Goal: Transaction & Acquisition: Purchase product/service

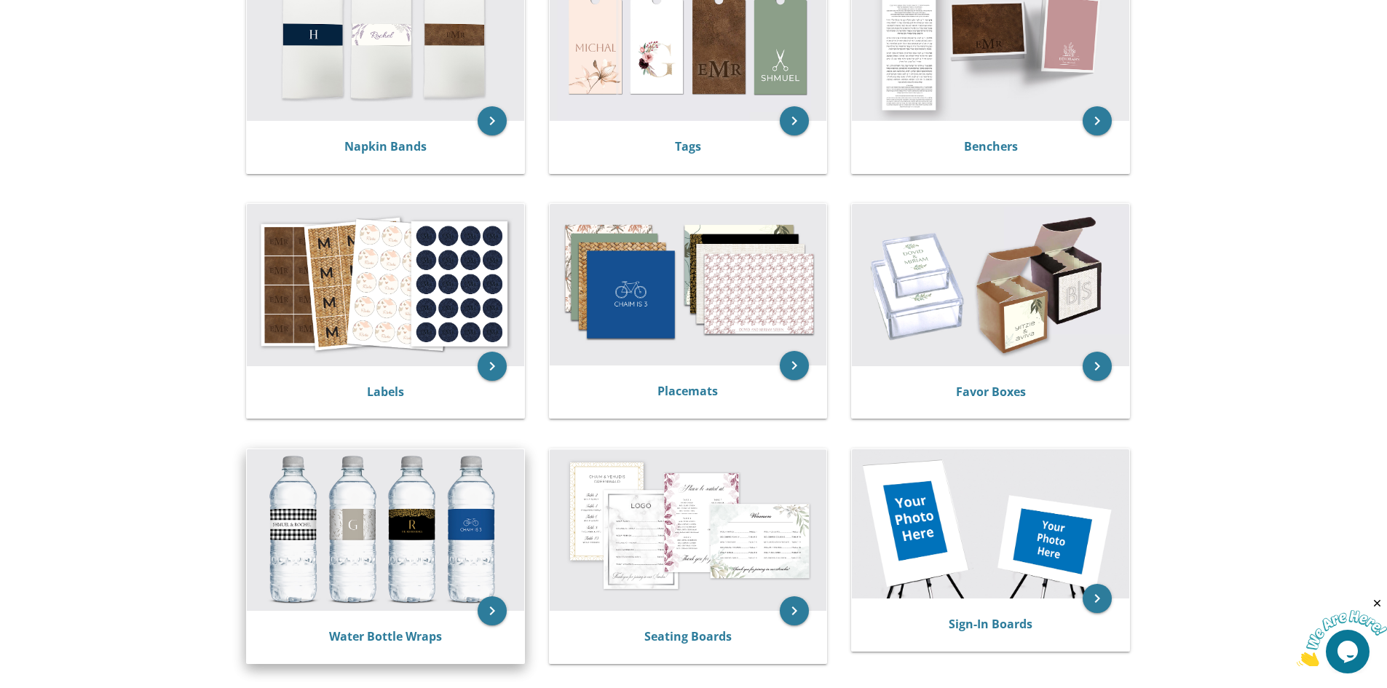
click at [422, 652] on div "Water Bottle Wraps" at bounding box center [385, 637] width 277 height 52
click at [416, 642] on link "Water Bottle Wraps" at bounding box center [385, 636] width 113 height 16
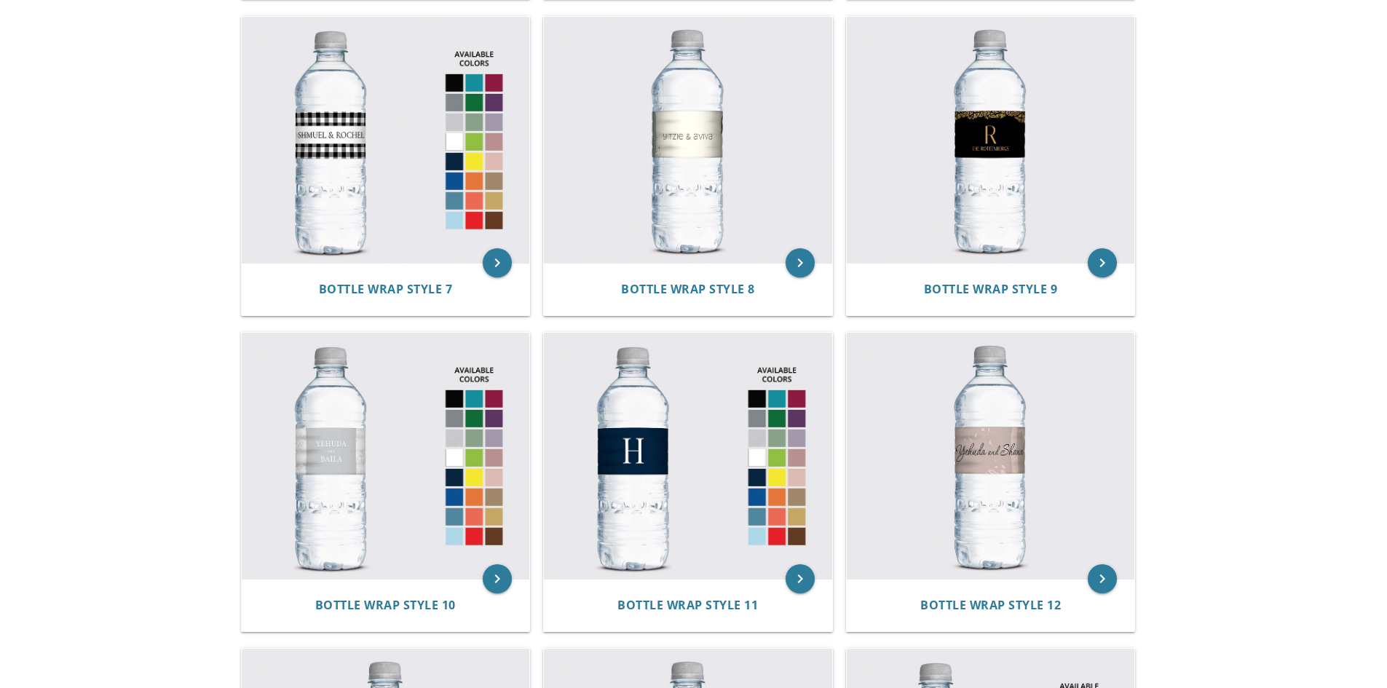
scroll to position [1384, 0]
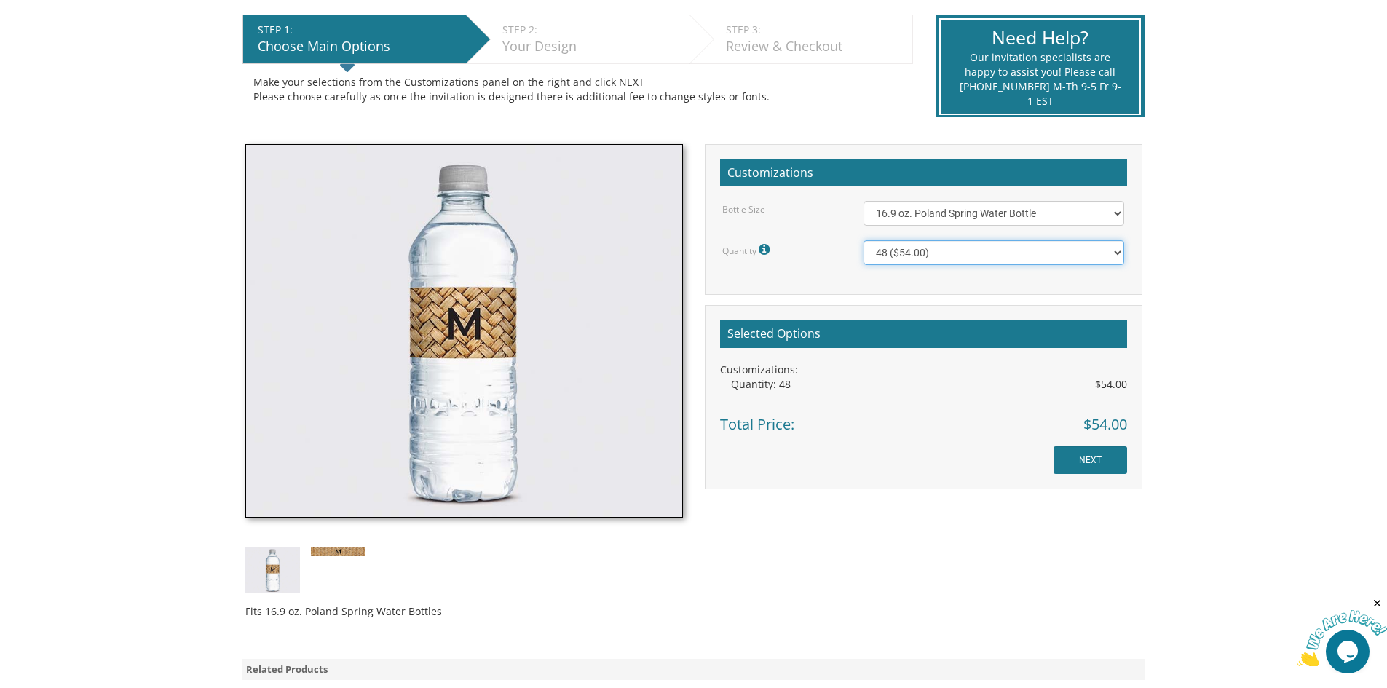
click at [1032, 252] on select "48 ($54.00) 96 ($72.00) 144 ($99.00) 192 ($126.00)" at bounding box center [994, 252] width 261 height 25
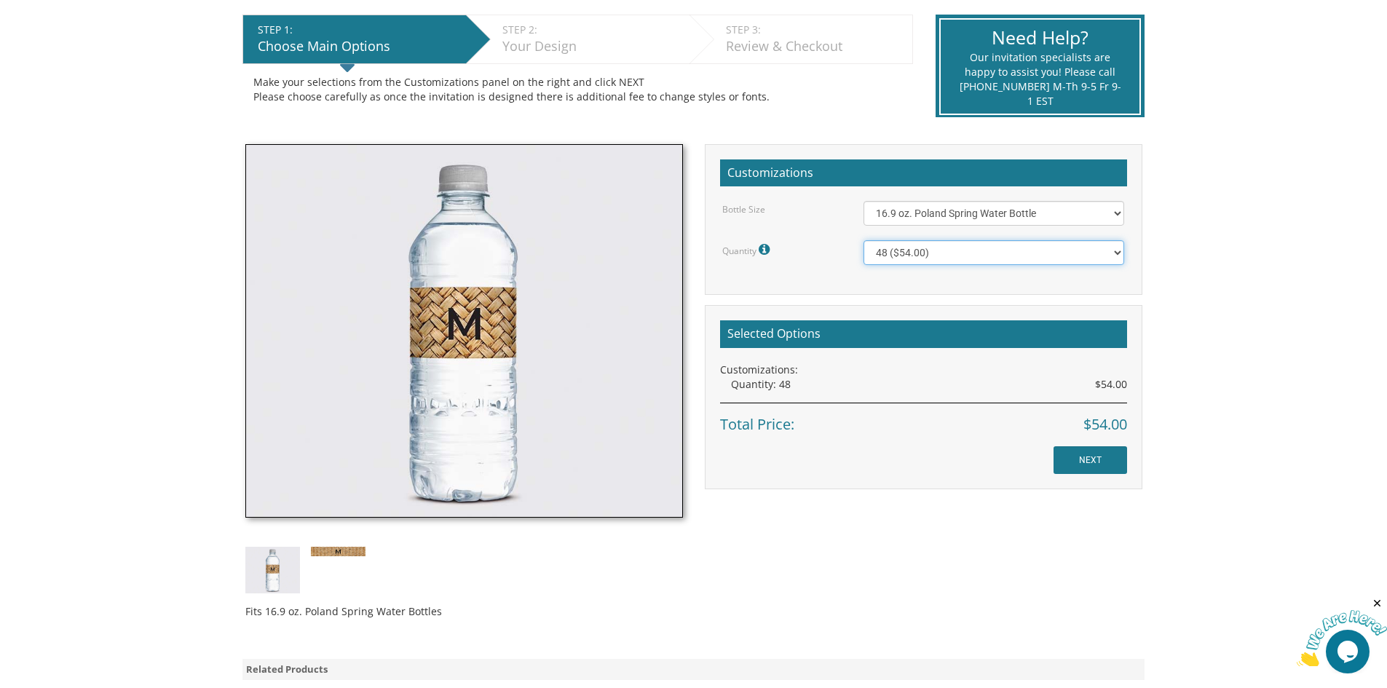
click at [1032, 252] on select "48 ($54.00) 96 ($72.00) 144 ($99.00) 192 ($126.00)" at bounding box center [994, 252] width 261 height 25
click at [338, 540] on div "Fits 16.9 oz. Poland Spring Water Bottles" at bounding box center [463, 387] width 459 height 486
click at [338, 552] on img at bounding box center [338, 551] width 55 height 9
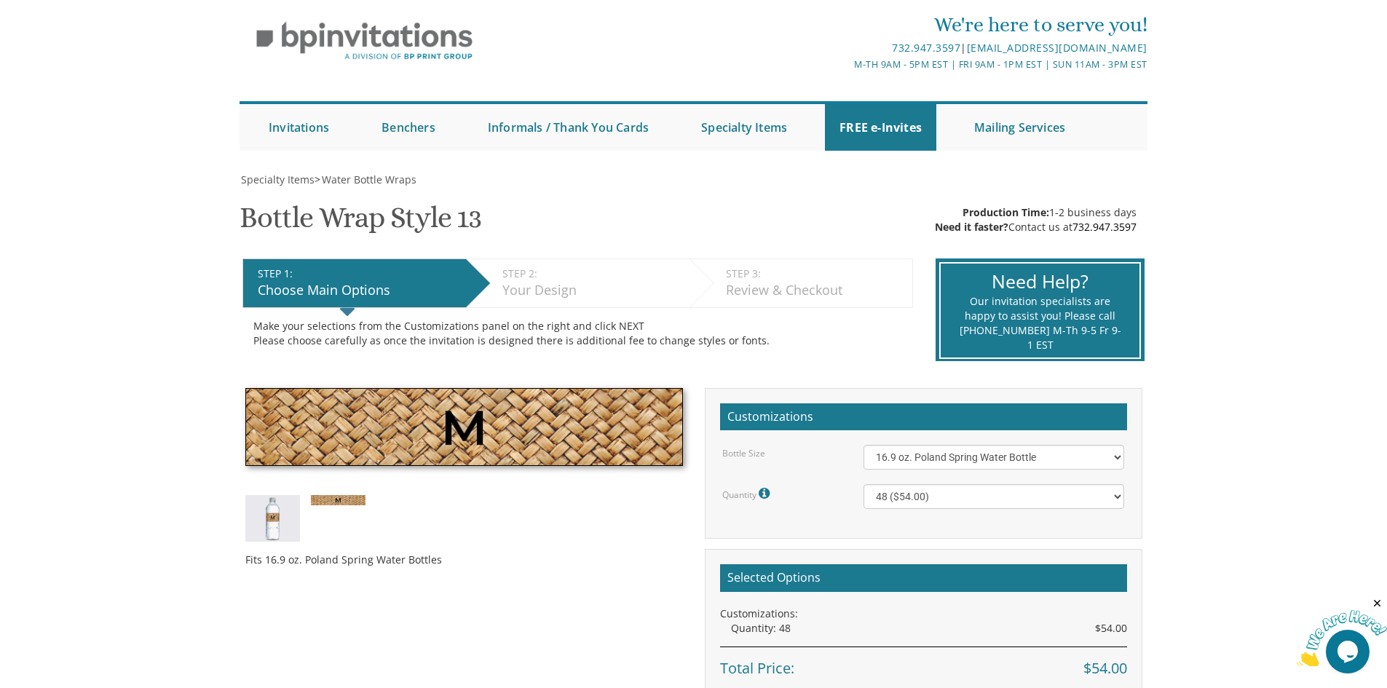
scroll to position [73, 0]
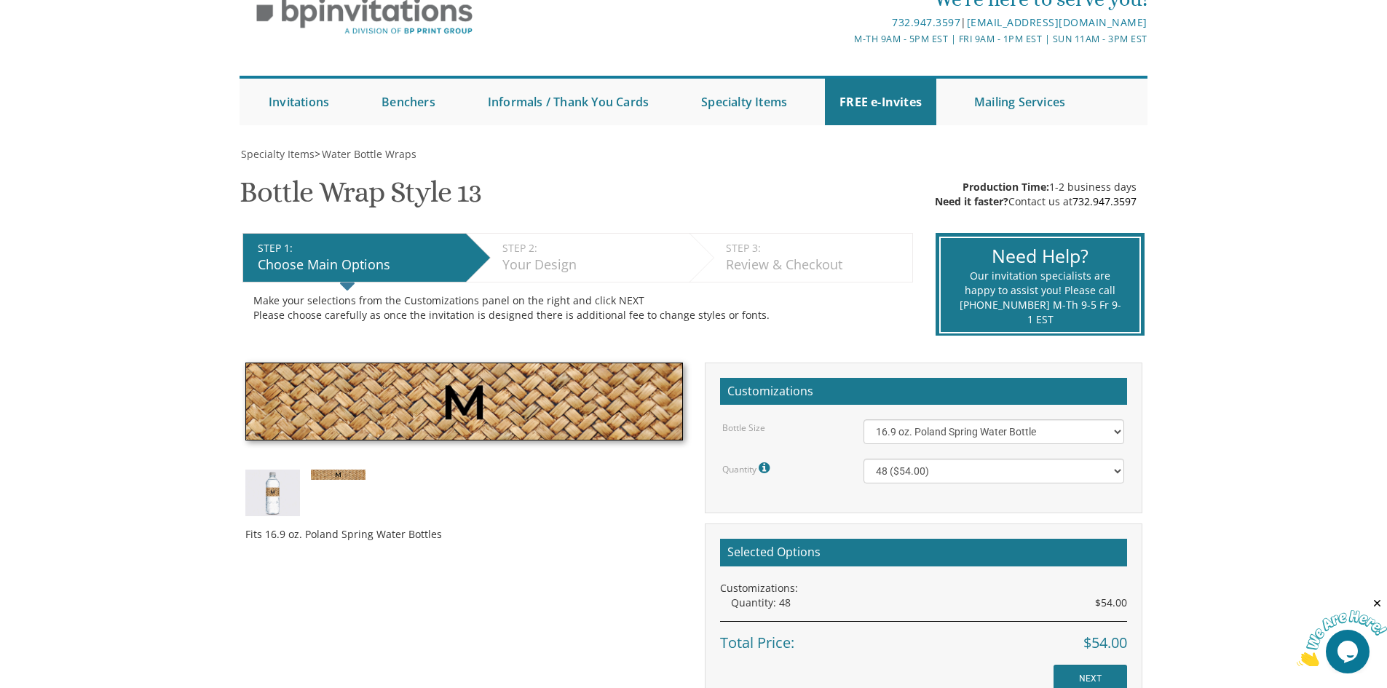
click at [486, 518] on div "Fits 16.9 oz. Poland Spring Water Bottles" at bounding box center [464, 528] width 438 height 25
click at [342, 478] on img at bounding box center [338, 474] width 55 height 9
click at [283, 481] on img at bounding box center [272, 493] width 55 height 47
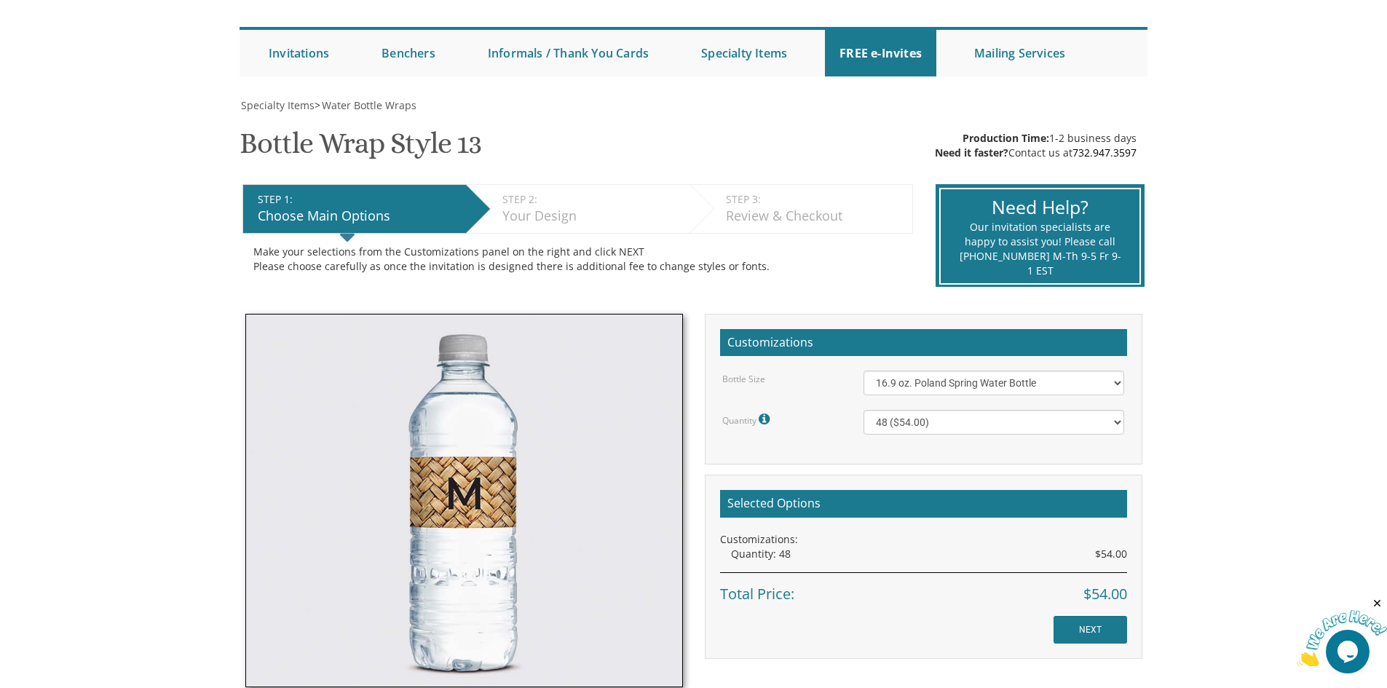
scroll to position [146, 0]
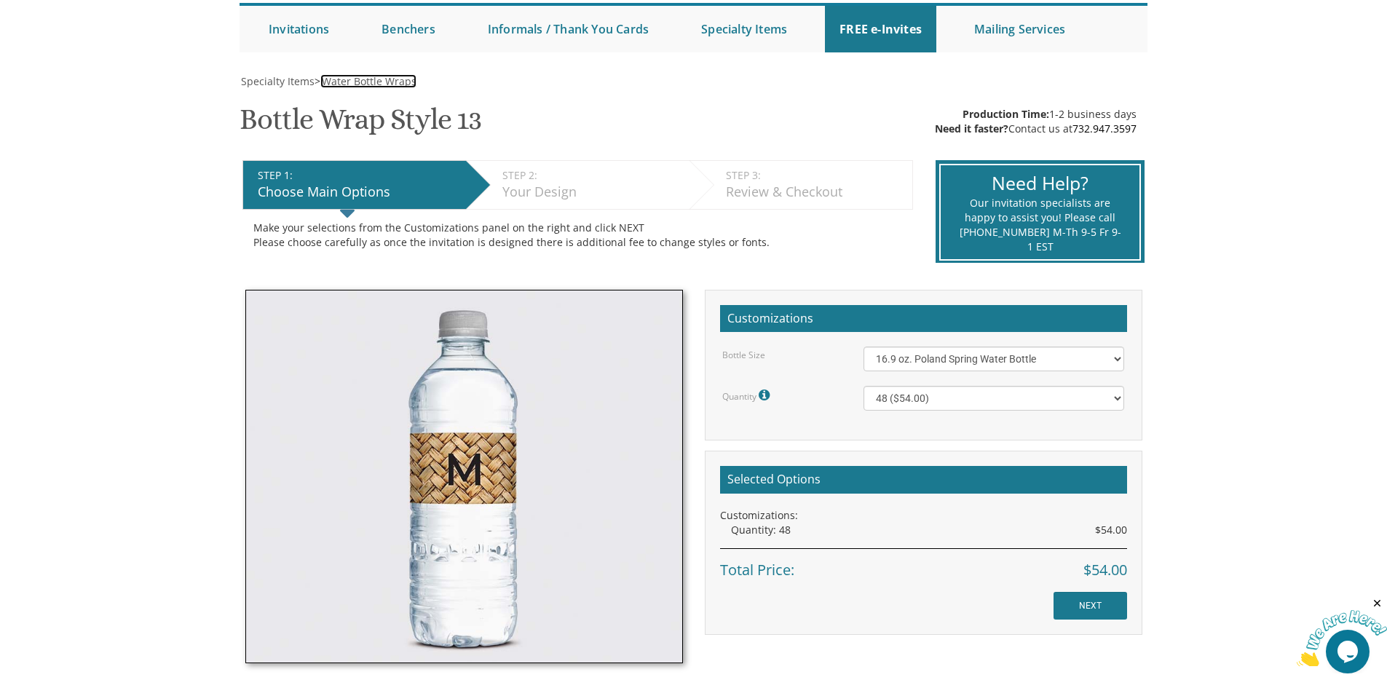
click at [364, 84] on span "Water Bottle Wraps" at bounding box center [369, 81] width 95 height 14
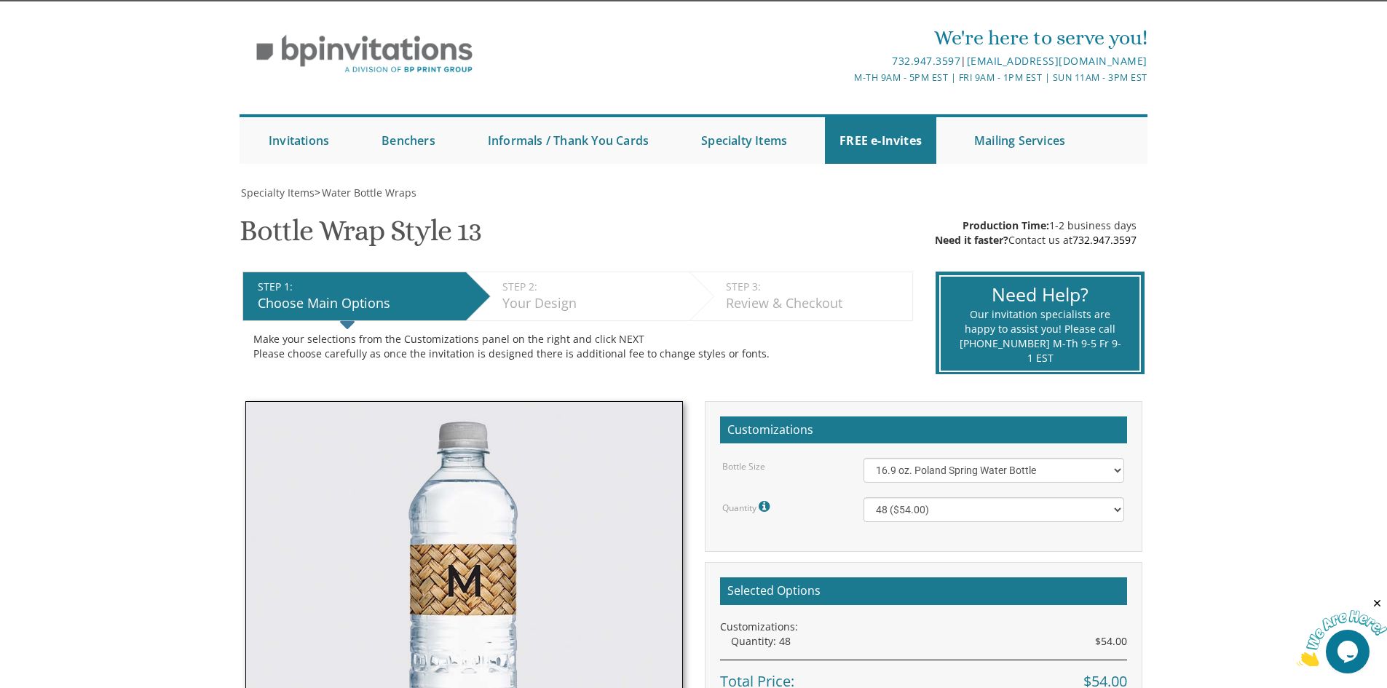
scroll to position [0, 0]
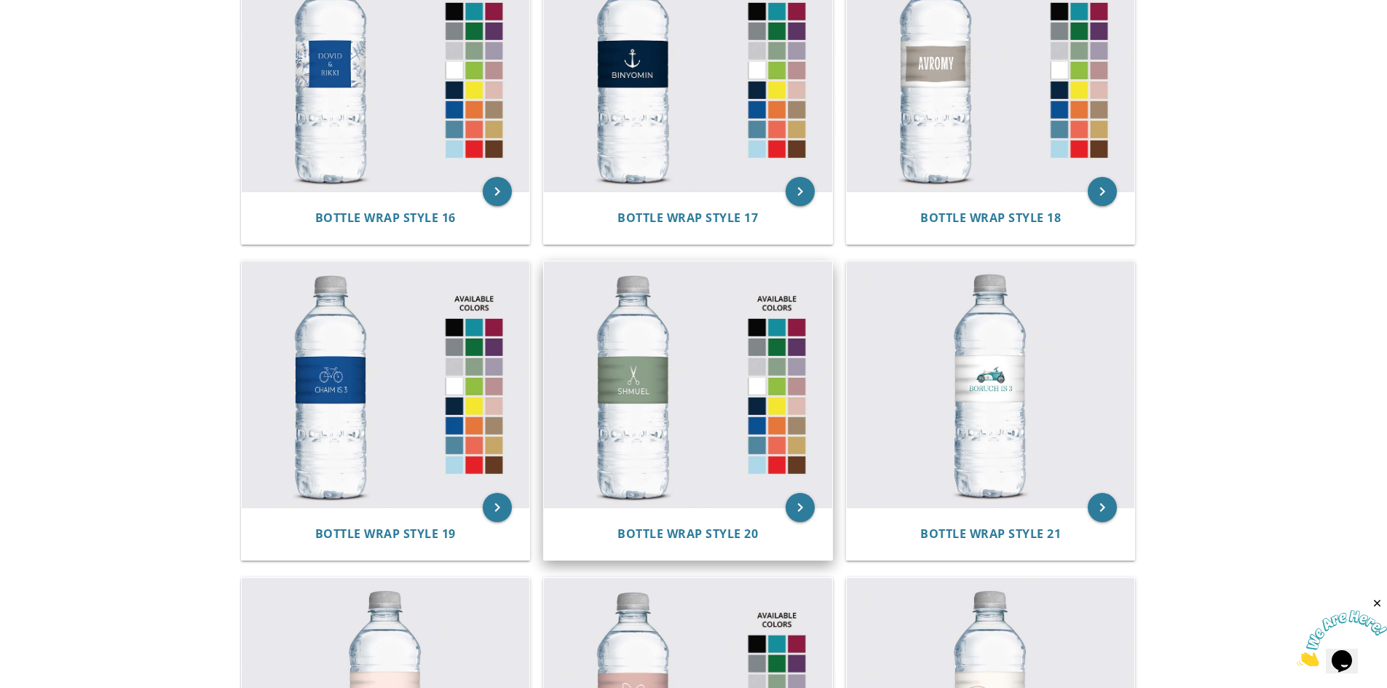
click at [636, 522] on div "Bottle Wrap Style 20" at bounding box center [688, 534] width 288 height 52
click at [672, 534] on span "Bottle Wrap Style 20" at bounding box center [688, 534] width 141 height 16
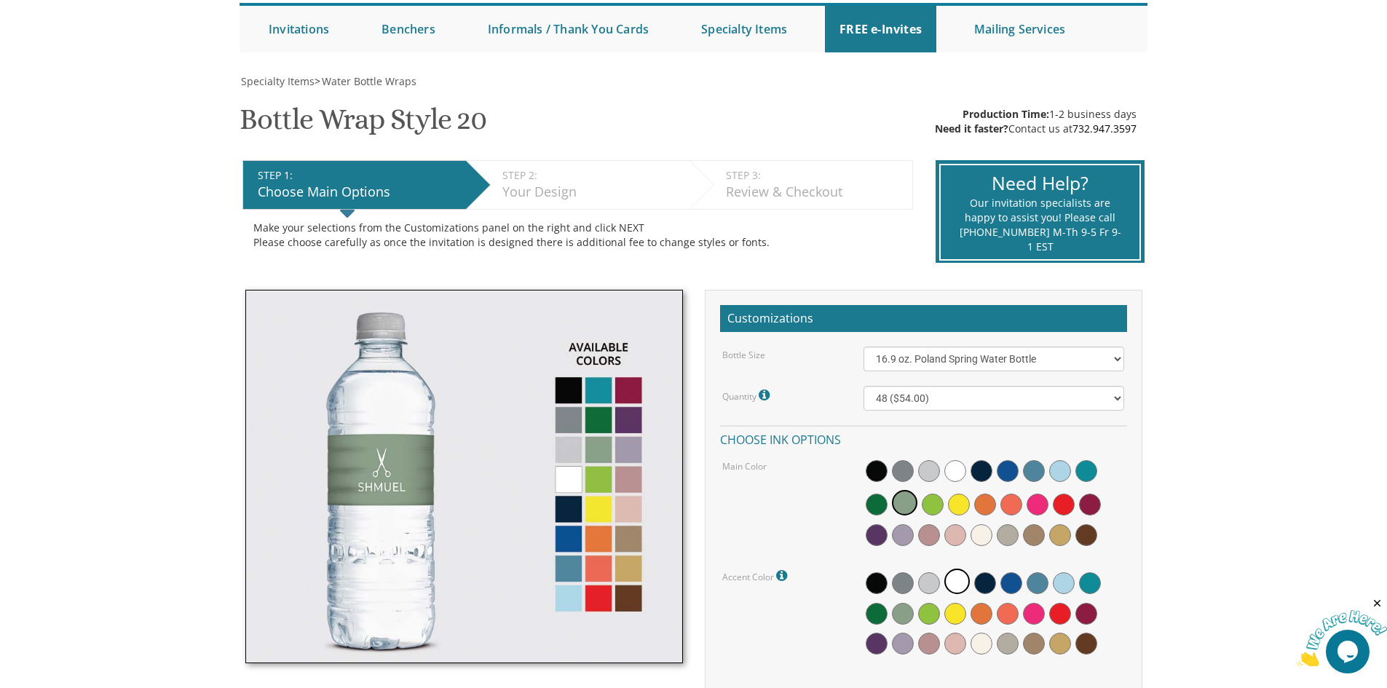
scroll to position [218, 0]
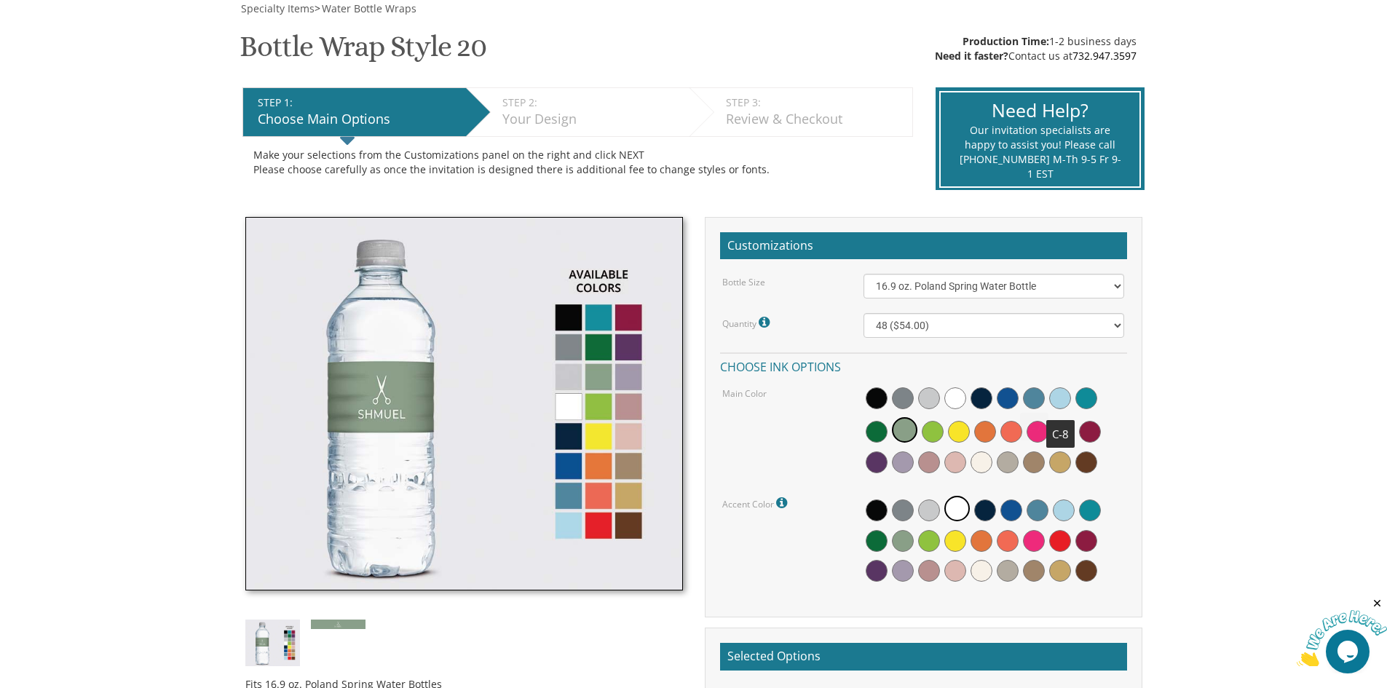
click at [1060, 396] on span at bounding box center [1060, 398] width 22 height 22
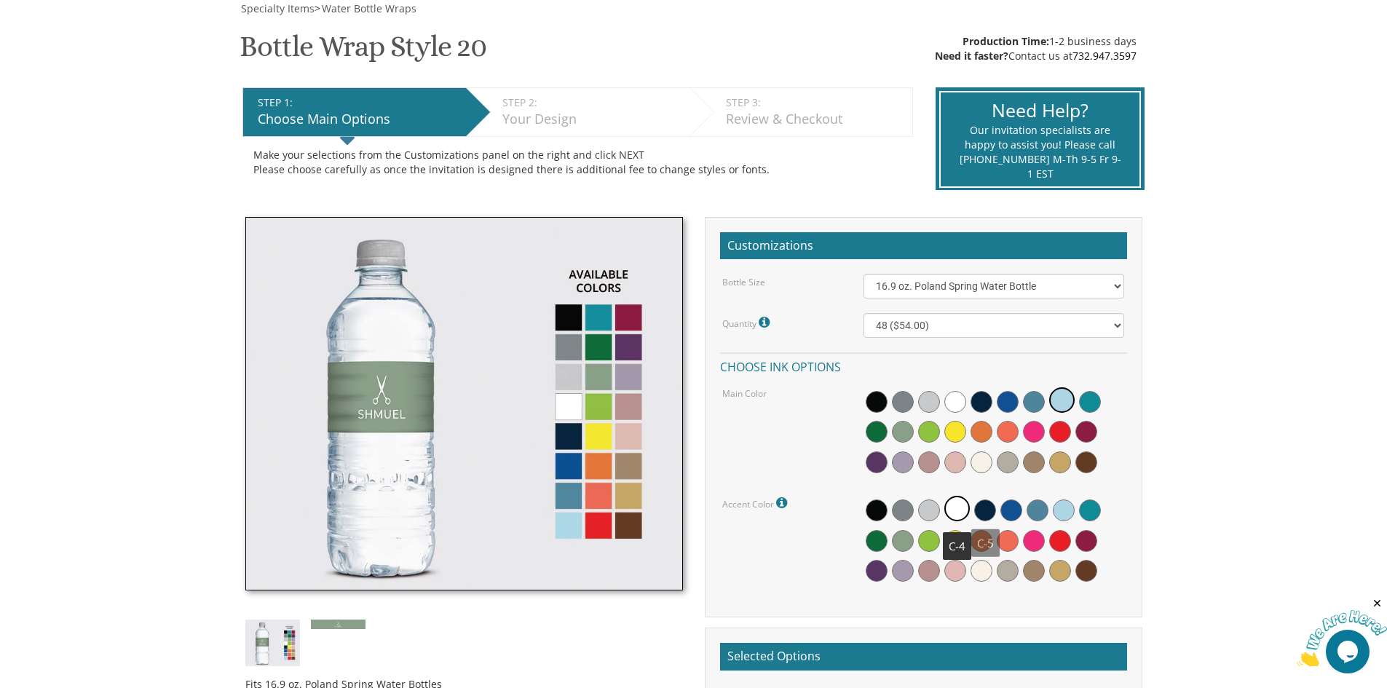
click at [960, 503] on span at bounding box center [956, 508] width 25 height 25
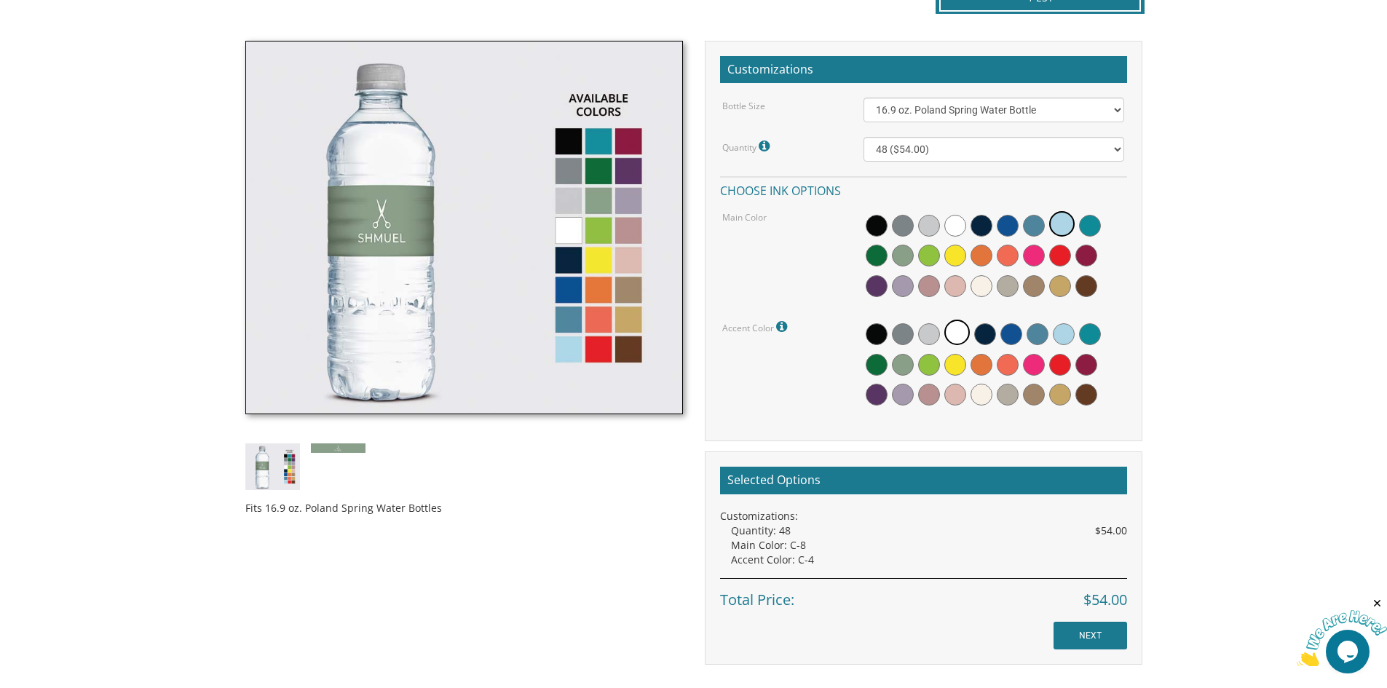
scroll to position [437, 0]
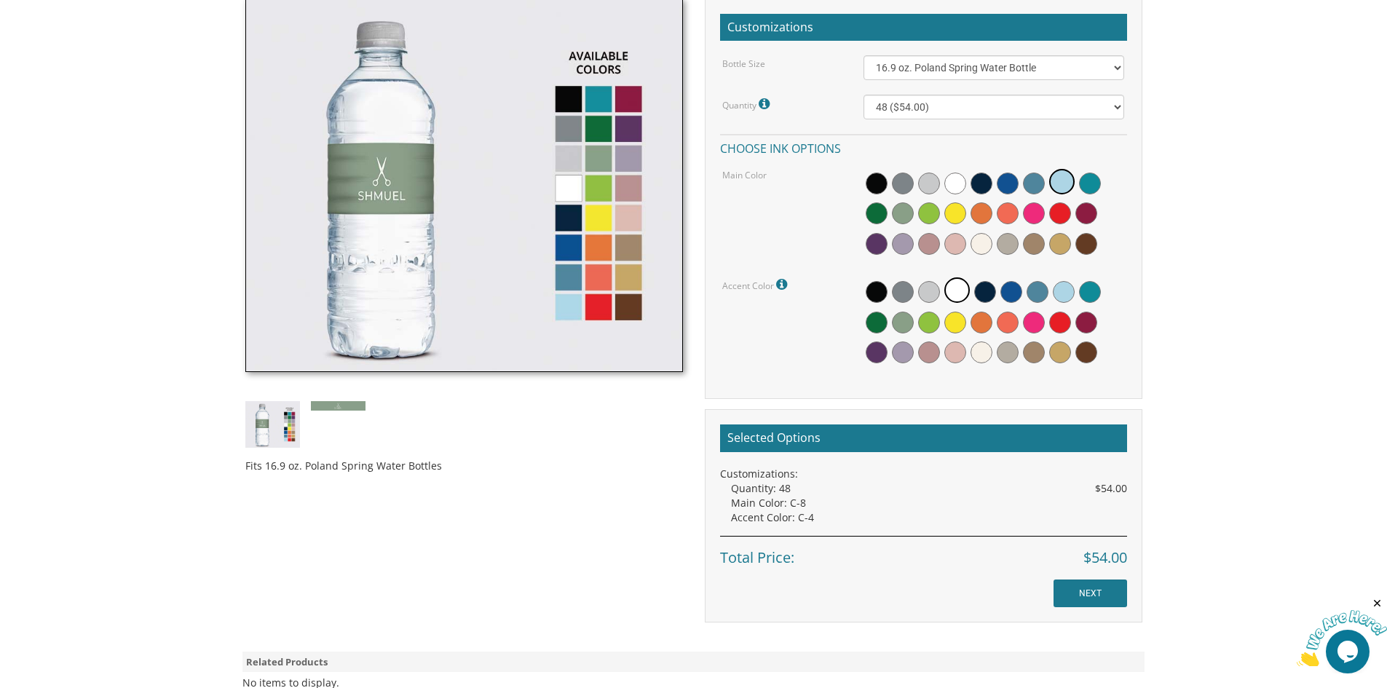
click at [567, 318] on img at bounding box center [464, 186] width 438 height 374
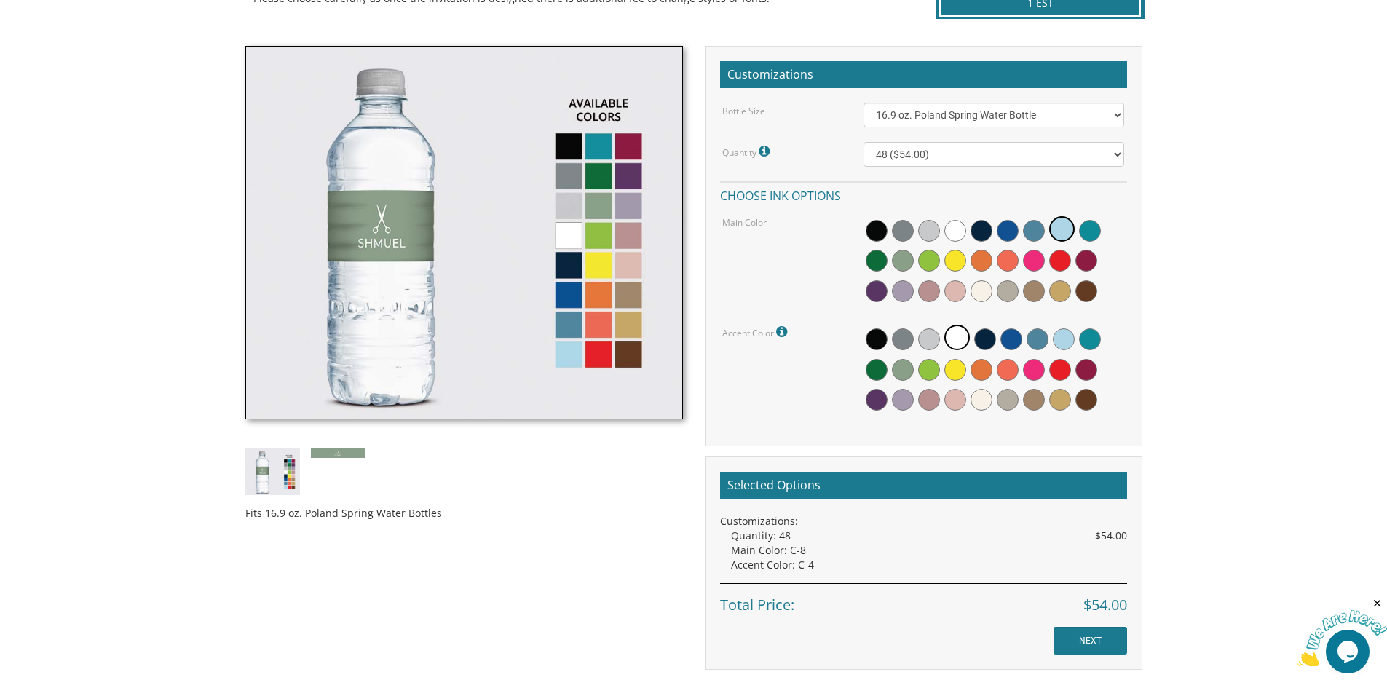
scroll to position [364, 0]
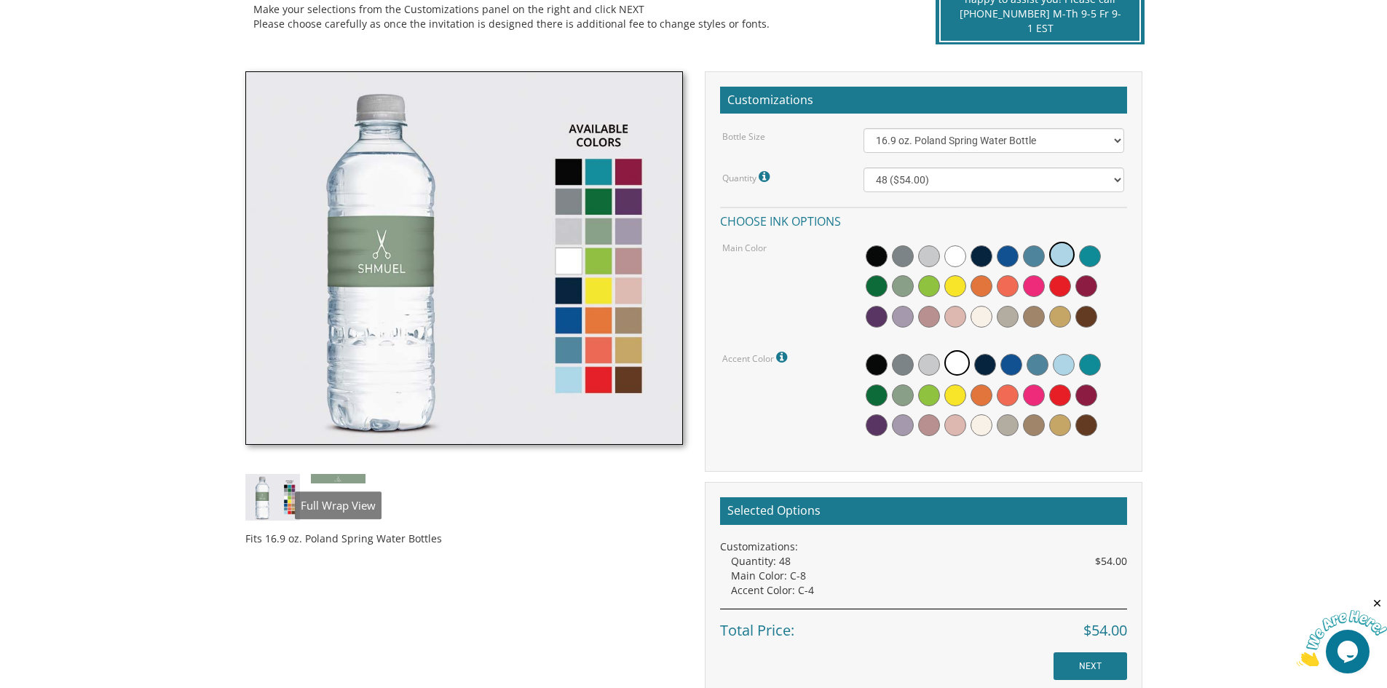
click at [350, 478] on img at bounding box center [338, 478] width 55 height 9
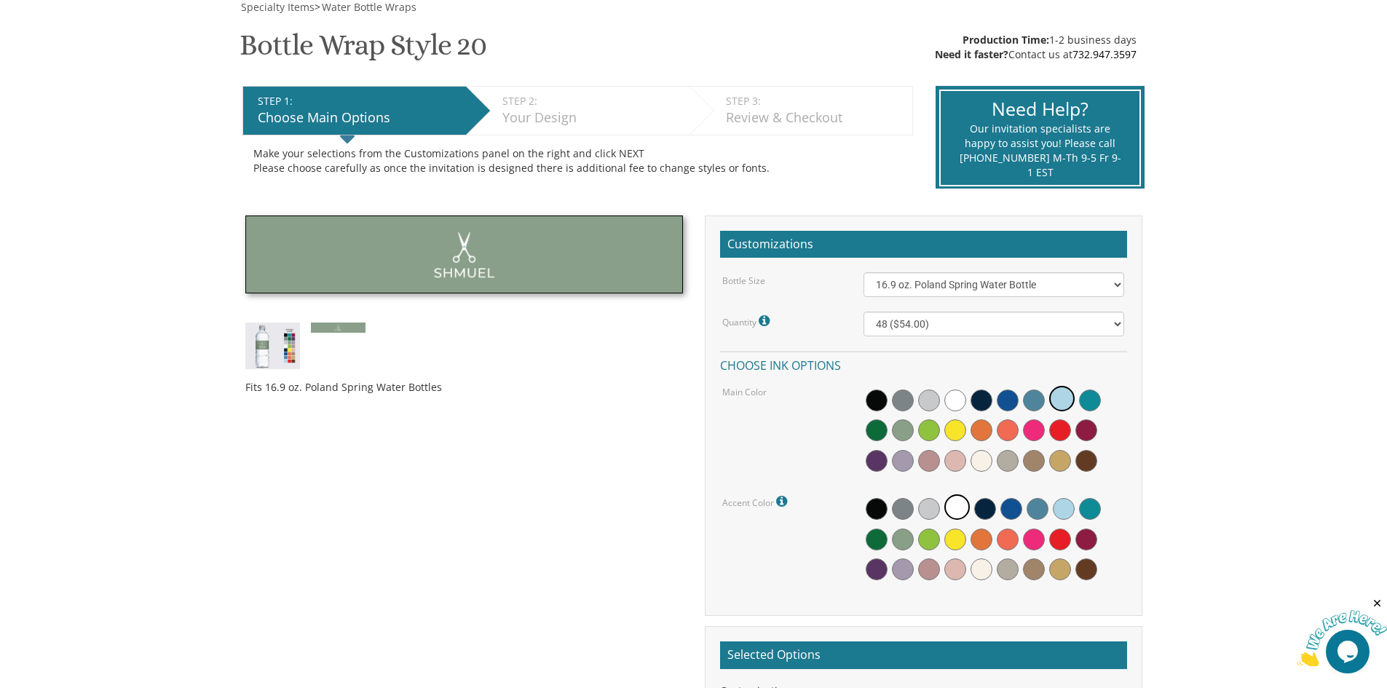
scroll to position [218, 0]
